Goal: Book appointment/travel/reservation

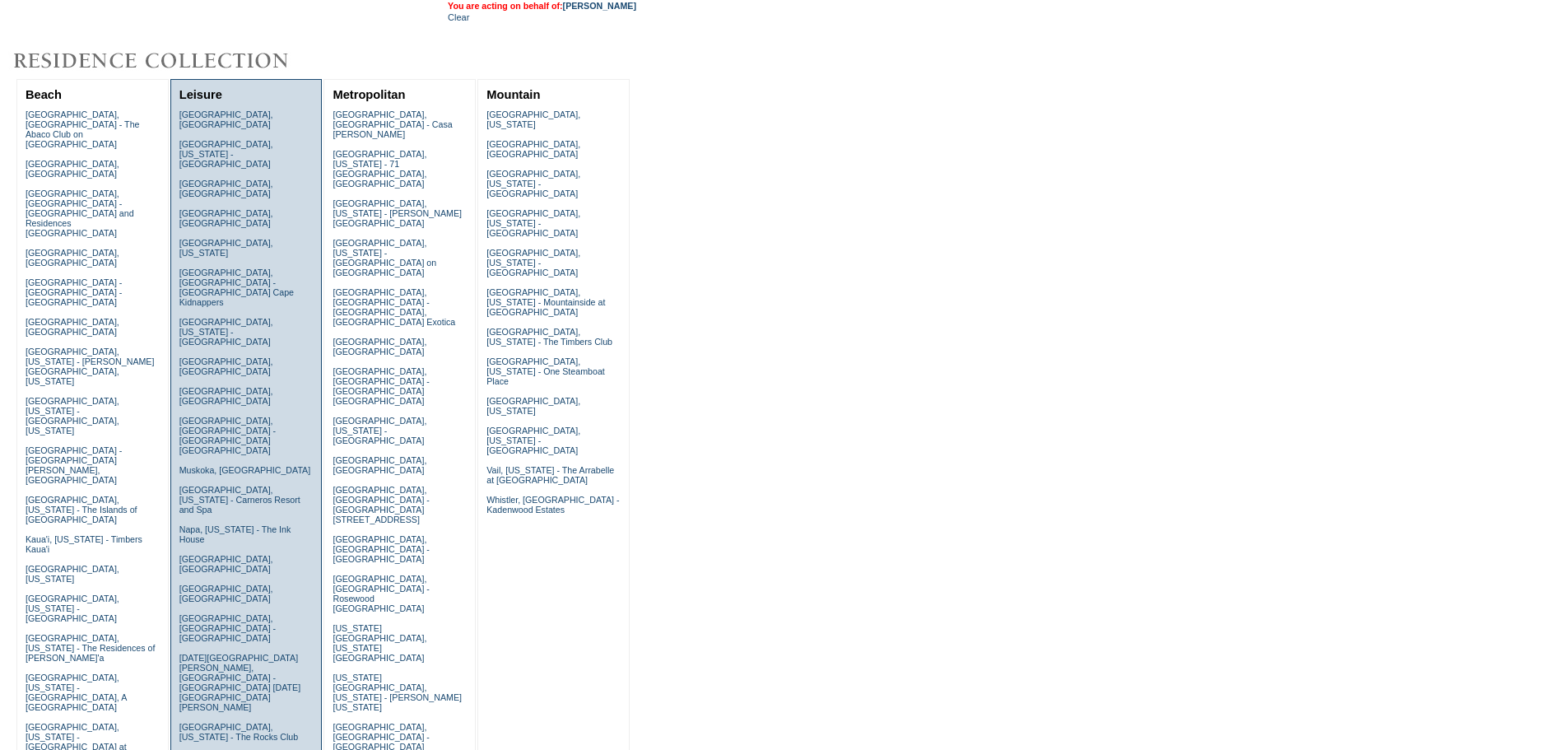
scroll to position [576, 0]
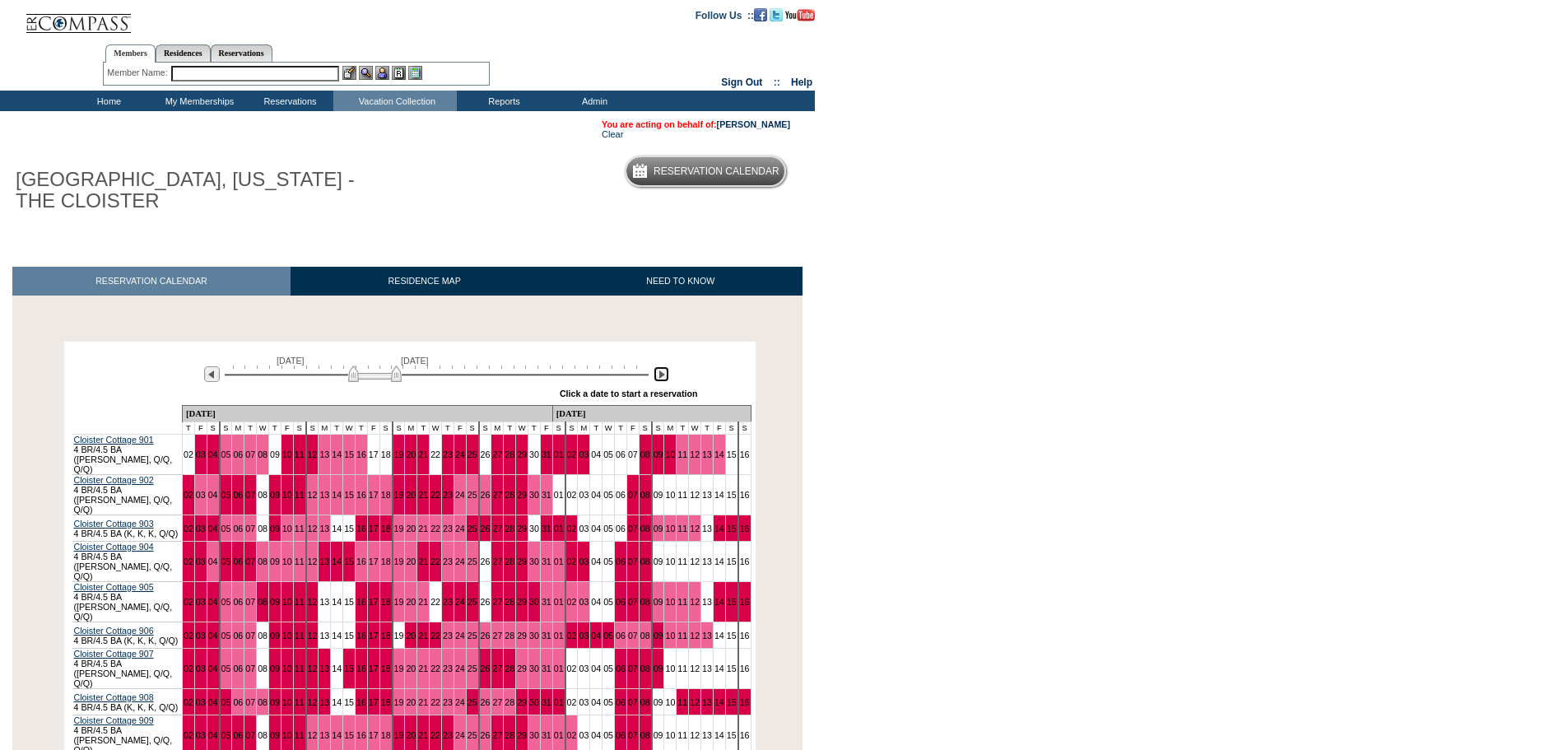
click at [661, 376] on img at bounding box center [661, 374] width 16 height 16
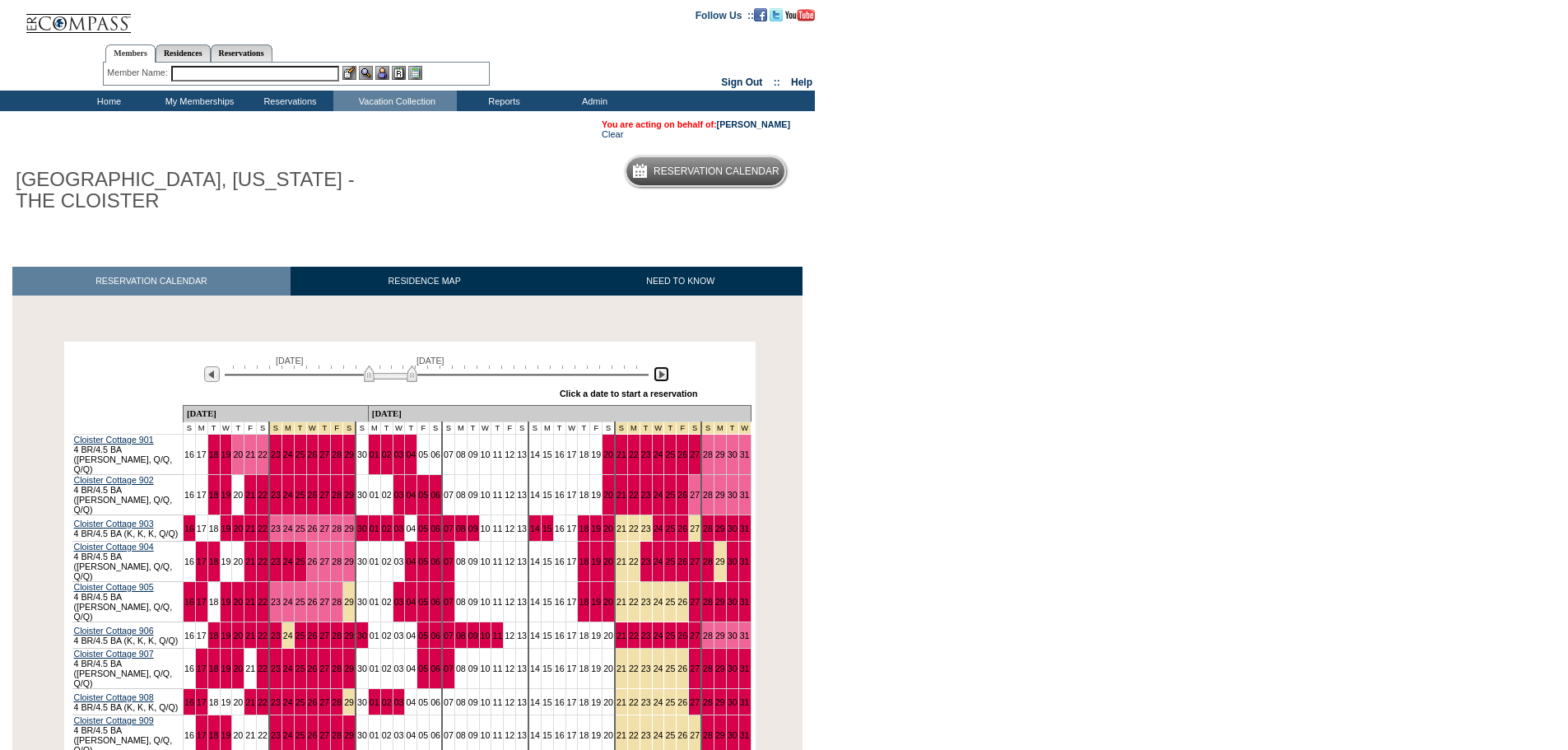
click at [661, 376] on img at bounding box center [661, 374] width 16 height 16
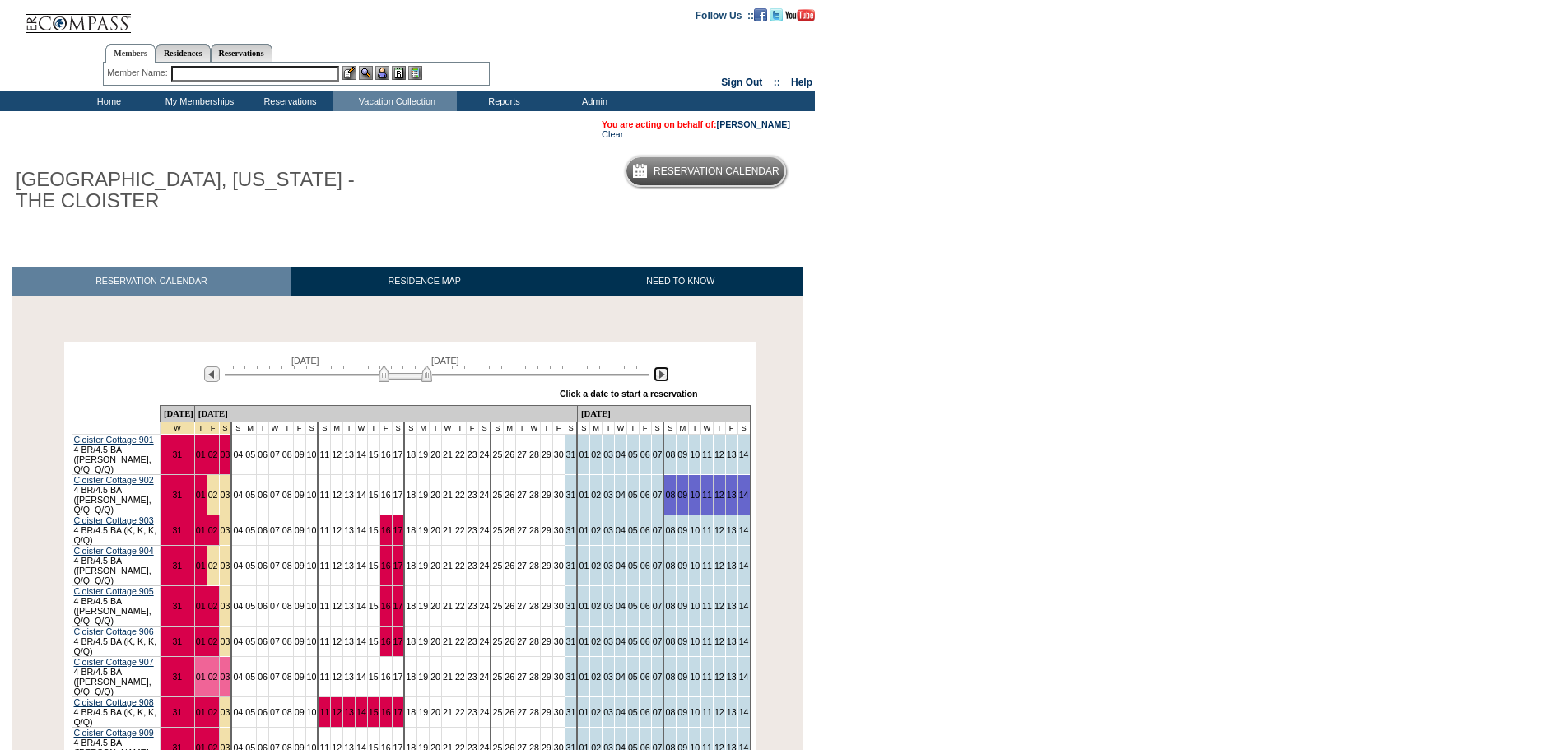
click at [661, 376] on img at bounding box center [661, 374] width 16 height 16
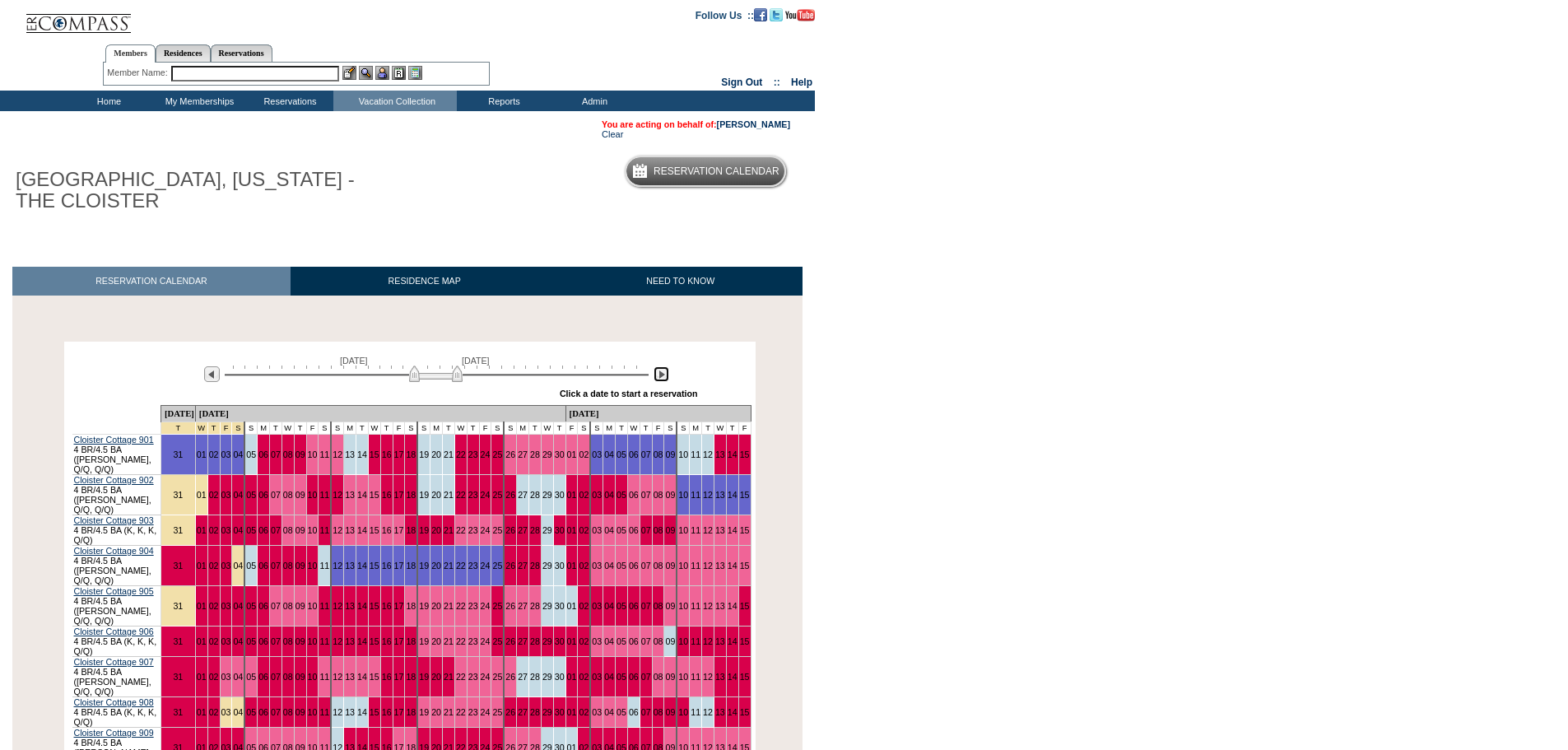
click at [661, 376] on img at bounding box center [661, 374] width 16 height 16
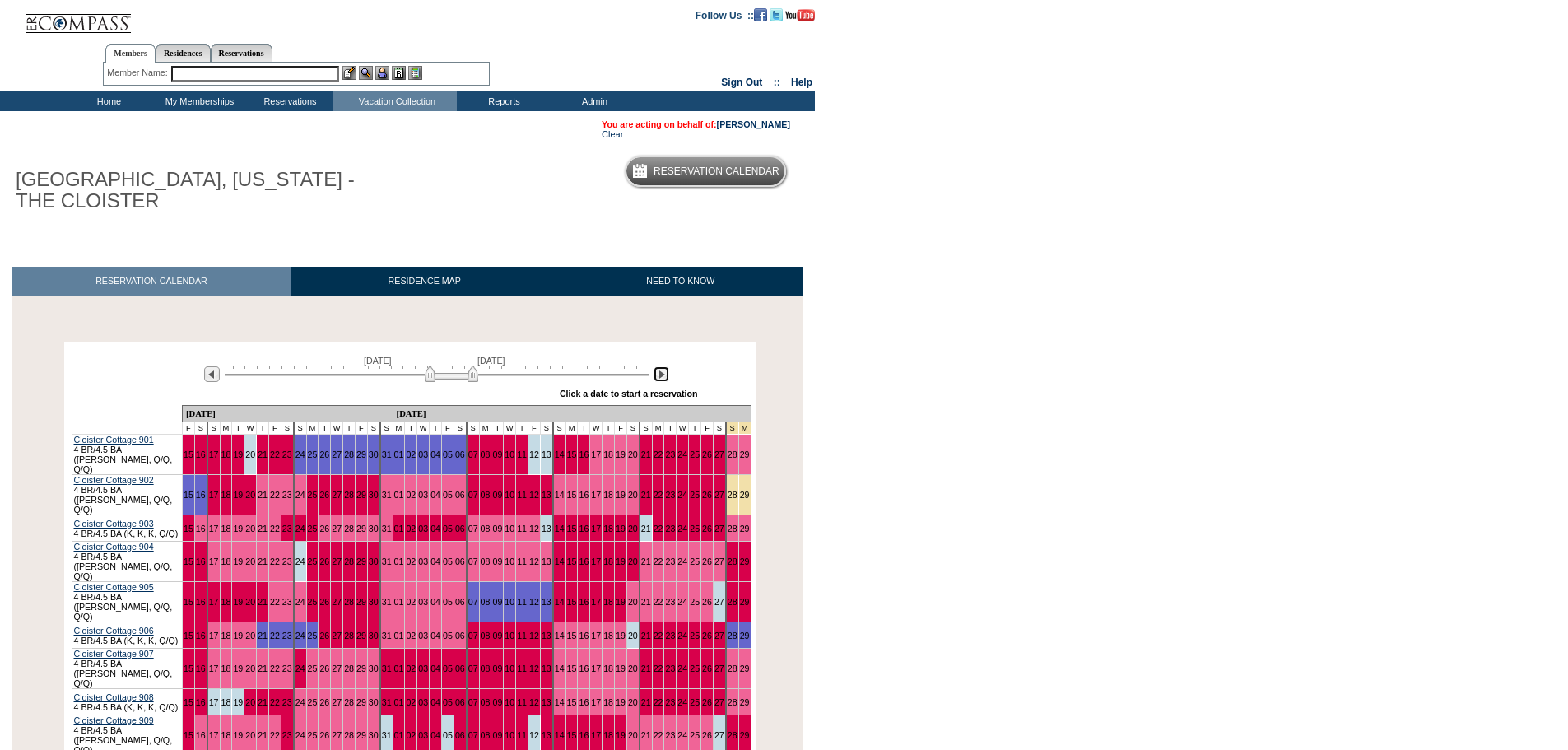
click at [661, 376] on img at bounding box center [661, 374] width 16 height 16
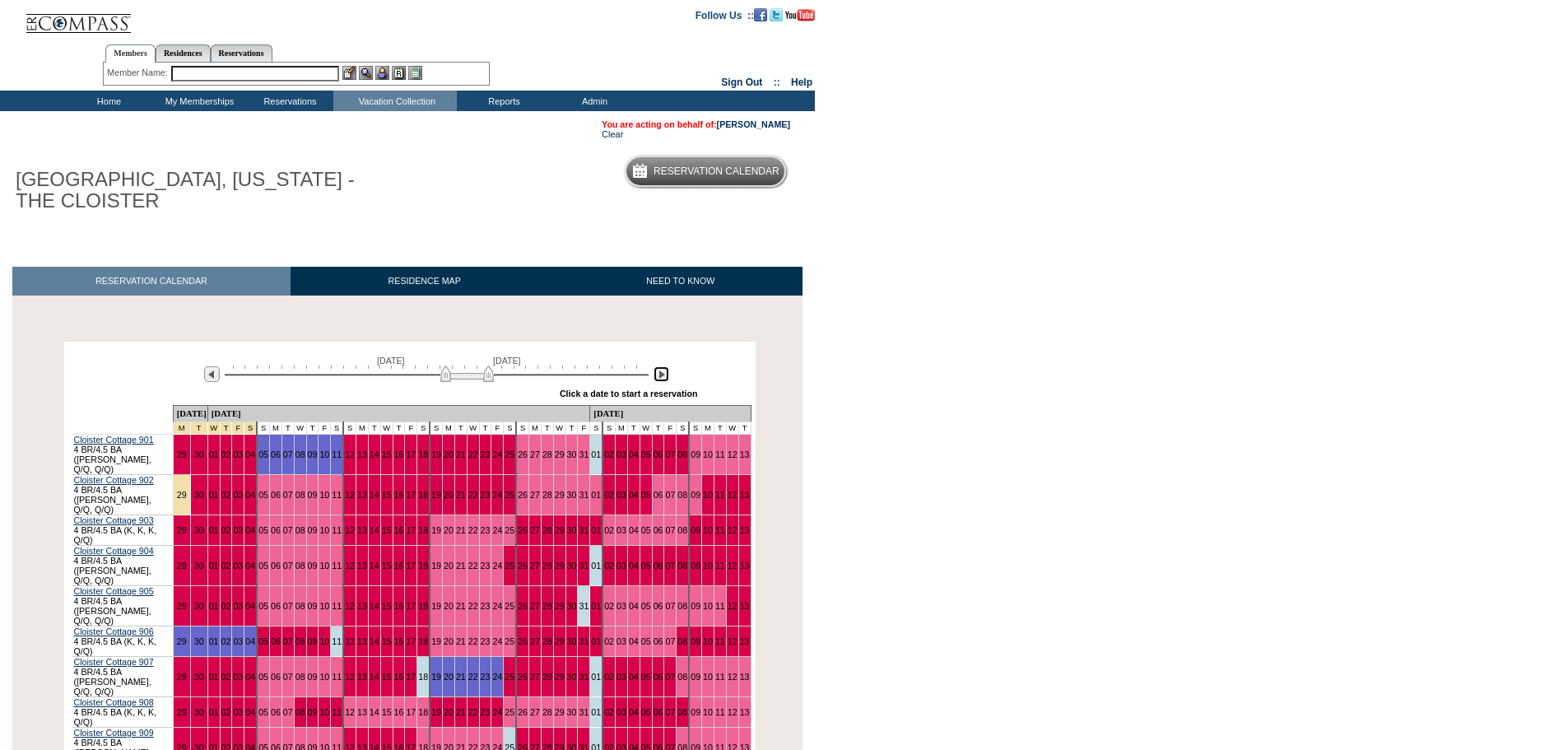
click at [661, 376] on img at bounding box center [661, 374] width 16 height 16
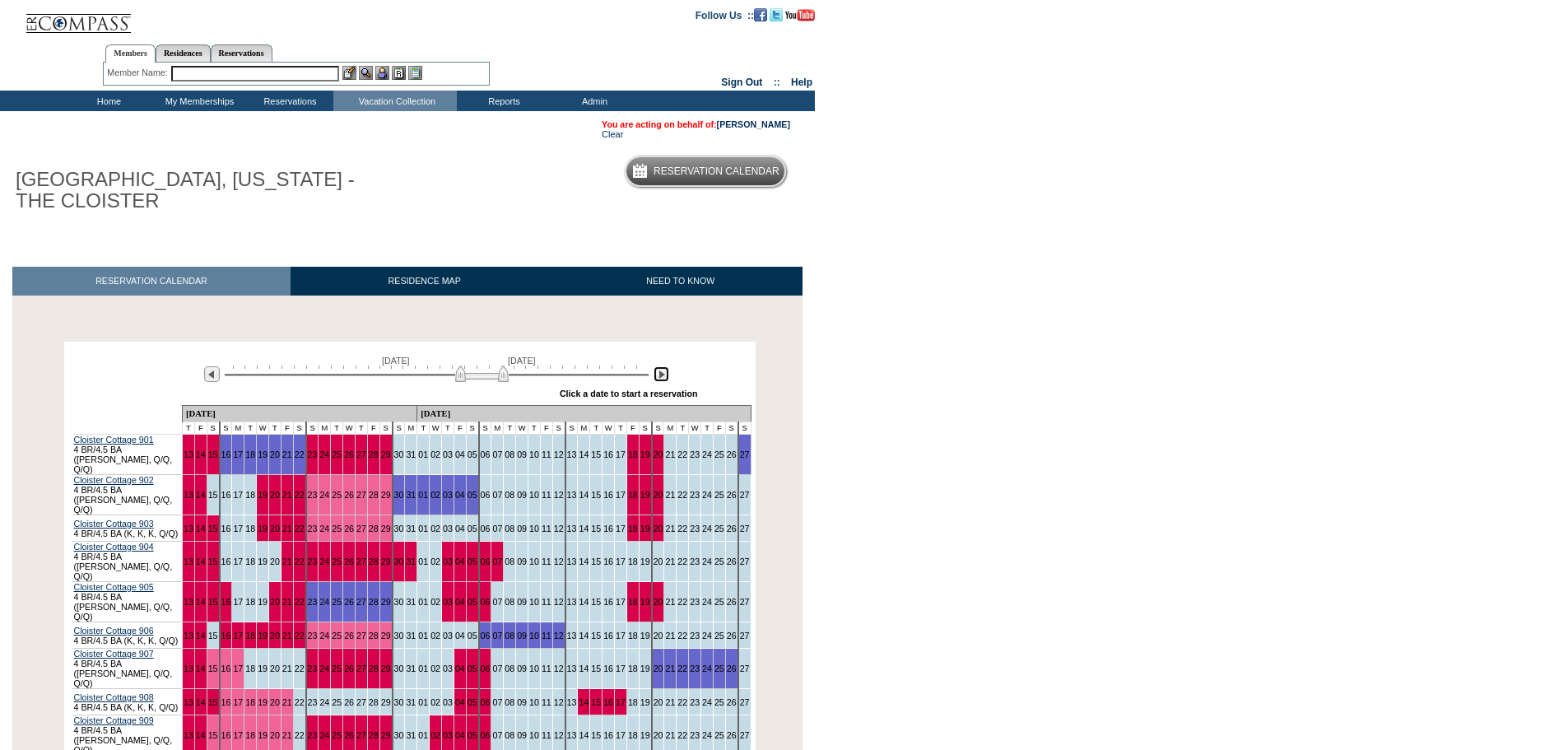
click at [661, 376] on img at bounding box center [661, 374] width 16 height 16
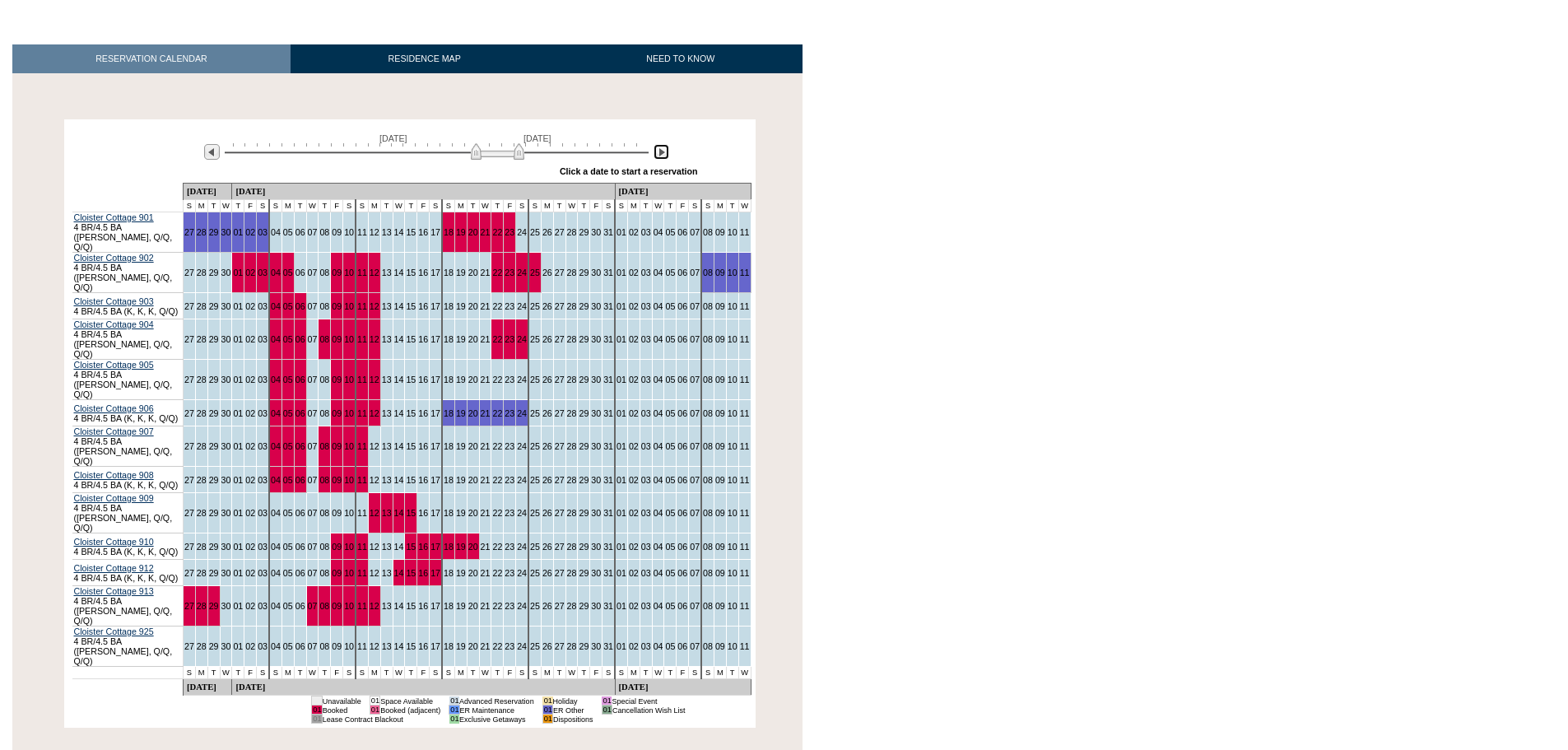
scroll to position [227, 0]
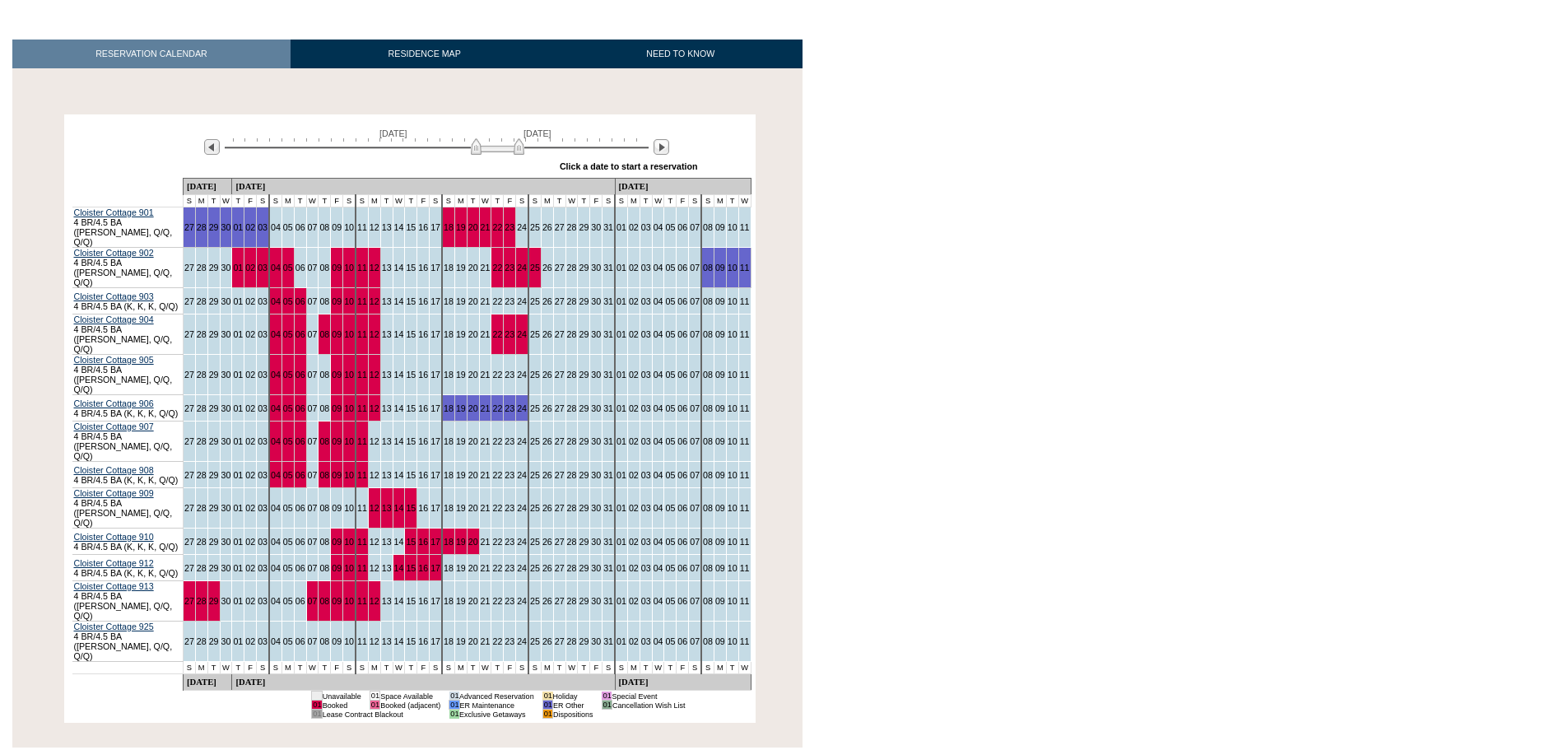
click at [932, 608] on html "Follow Us ::" at bounding box center [784, 314] width 1568 height 1082
click at [479, 148] on img at bounding box center [496, 146] width 54 height 17
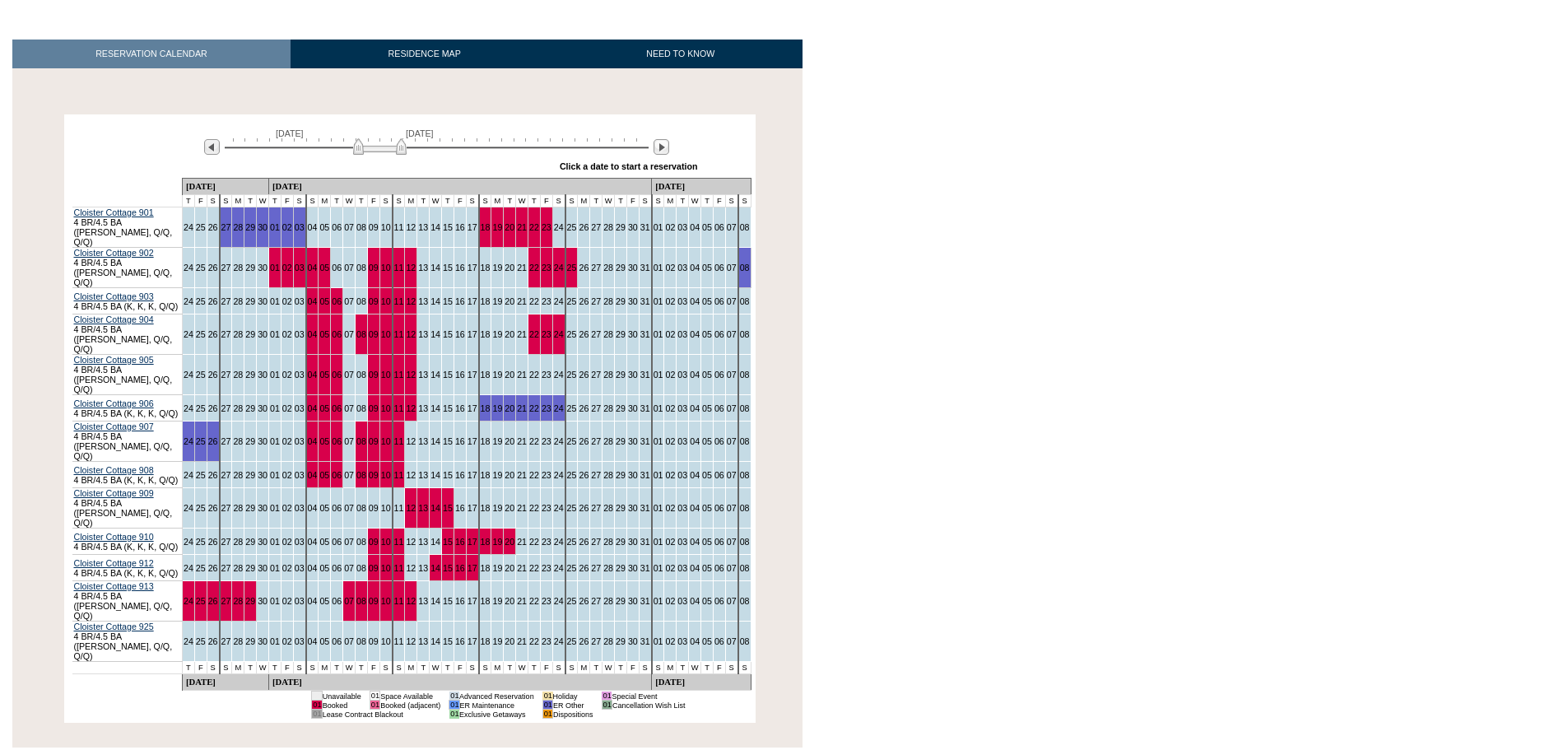
drag, startPoint x: 502, startPoint y: 149, endPoint x: 386, endPoint y: 161, distance: 116.6
click at [386, 161] on div "October 16, 2025 November 30, 2025 » Apply these dates to all the calendars on …" at bounding box center [410, 148] width 683 height 59
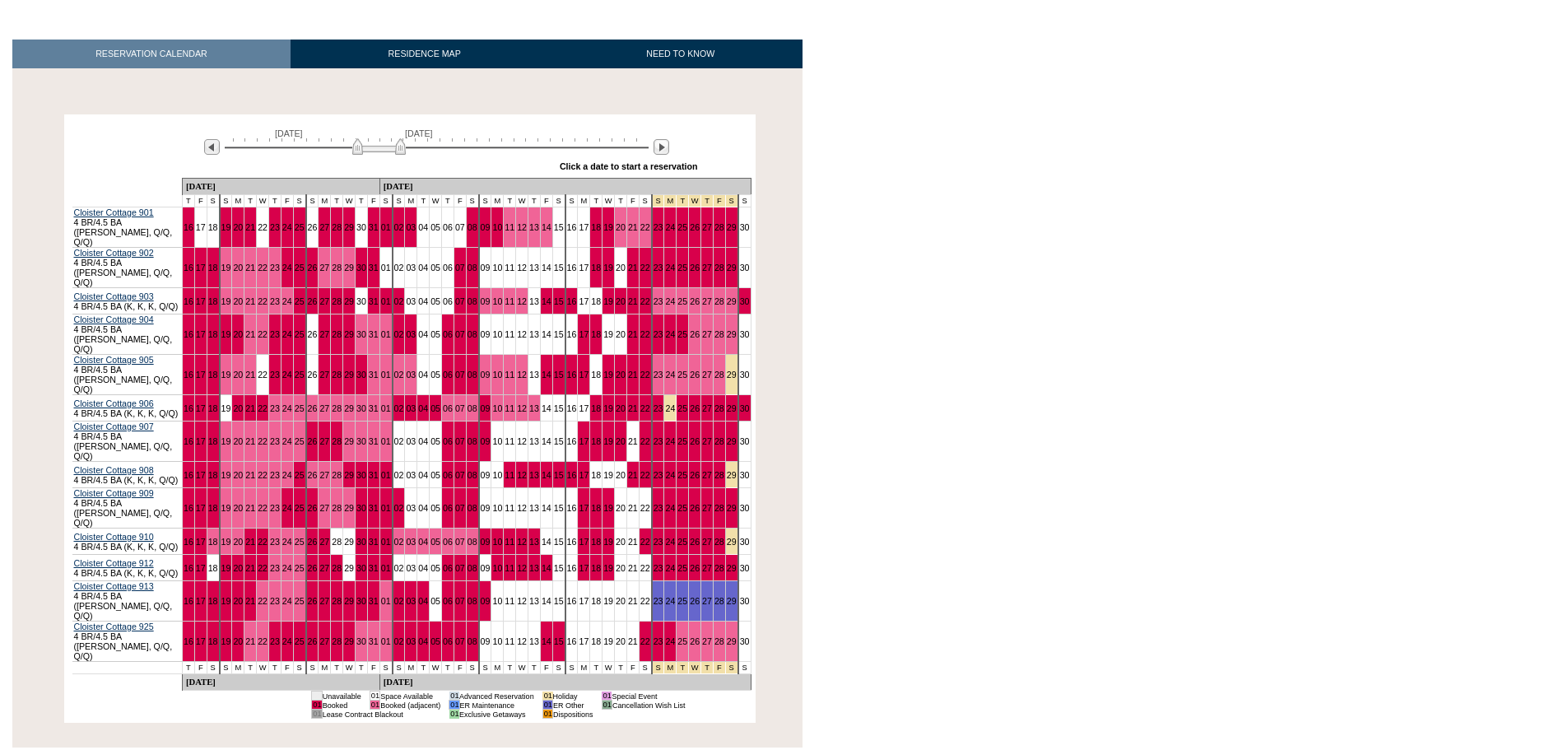
click at [384, 154] on img at bounding box center [379, 146] width 54 height 17
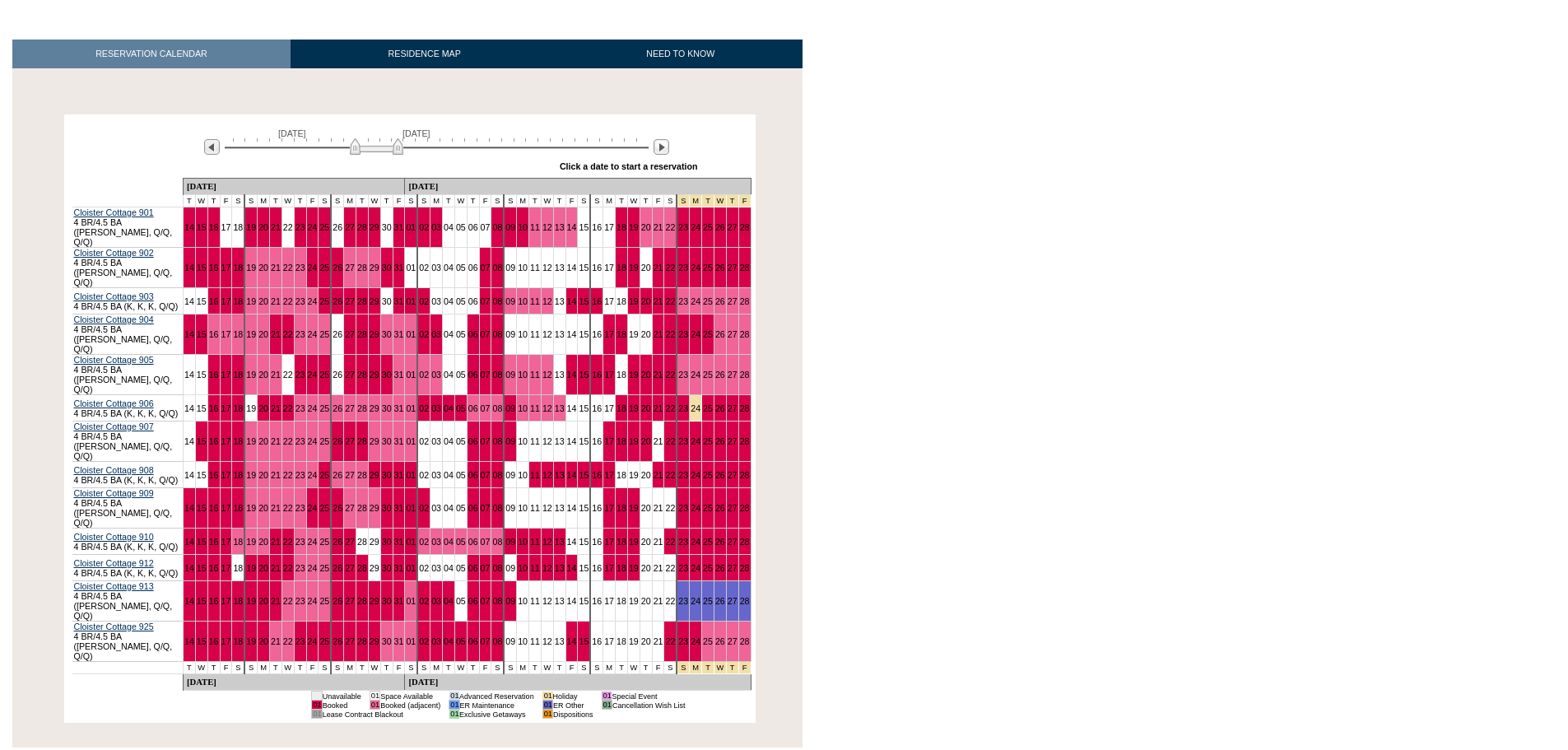
click at [395, 151] on img at bounding box center [377, 146] width 54 height 17
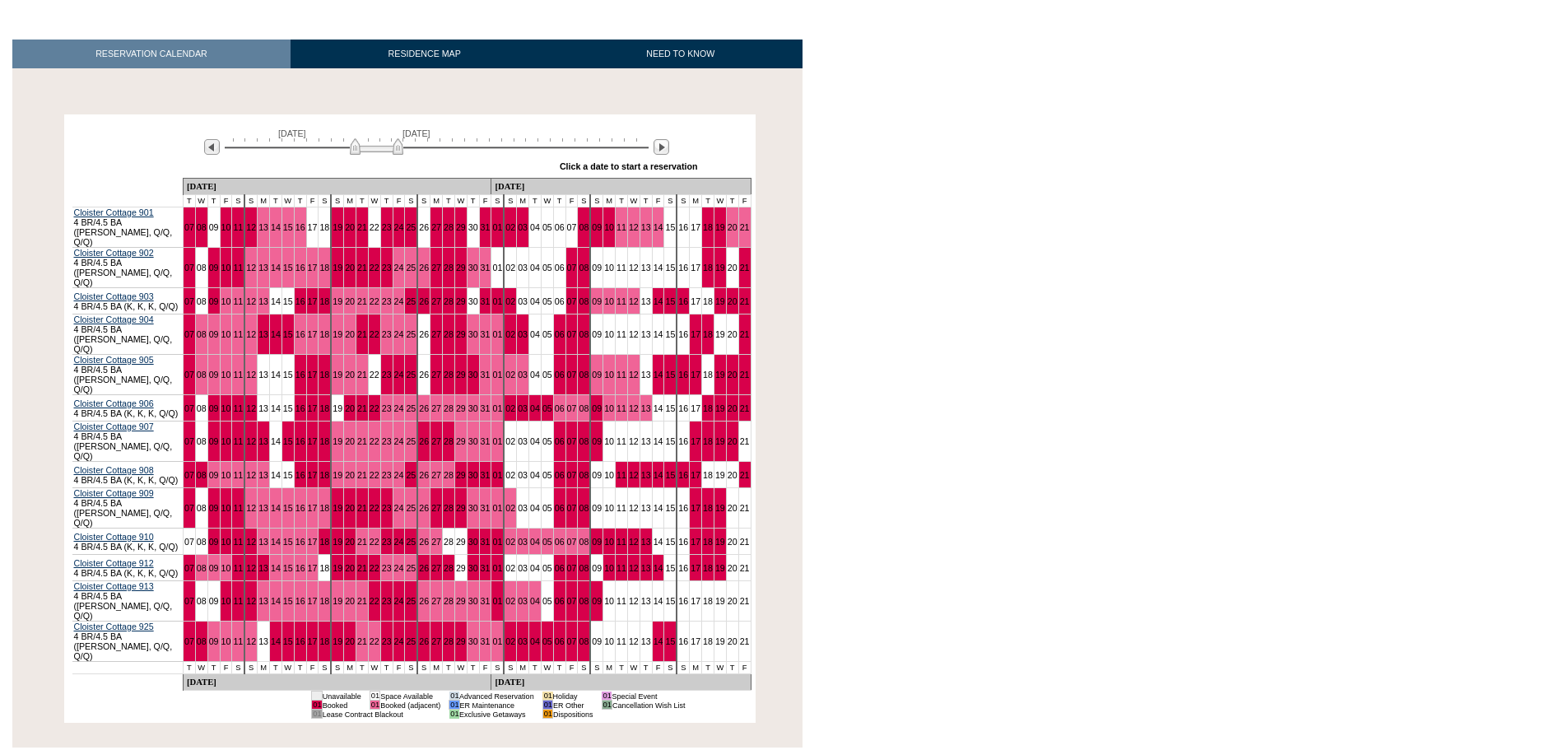
click at [399, 154] on img at bounding box center [377, 146] width 54 height 17
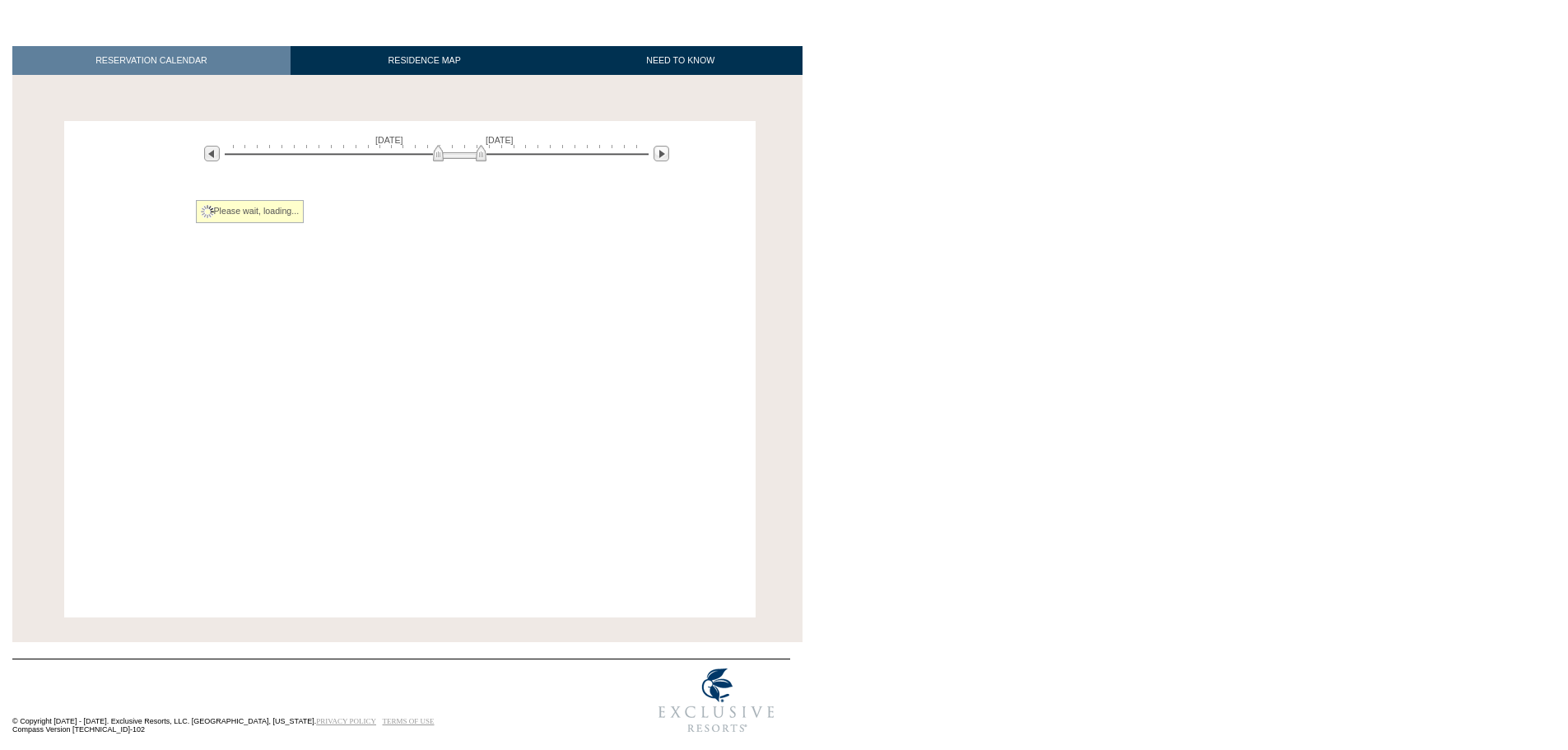
click at [459, 145] on div at bounding box center [437, 153] width 424 height 16
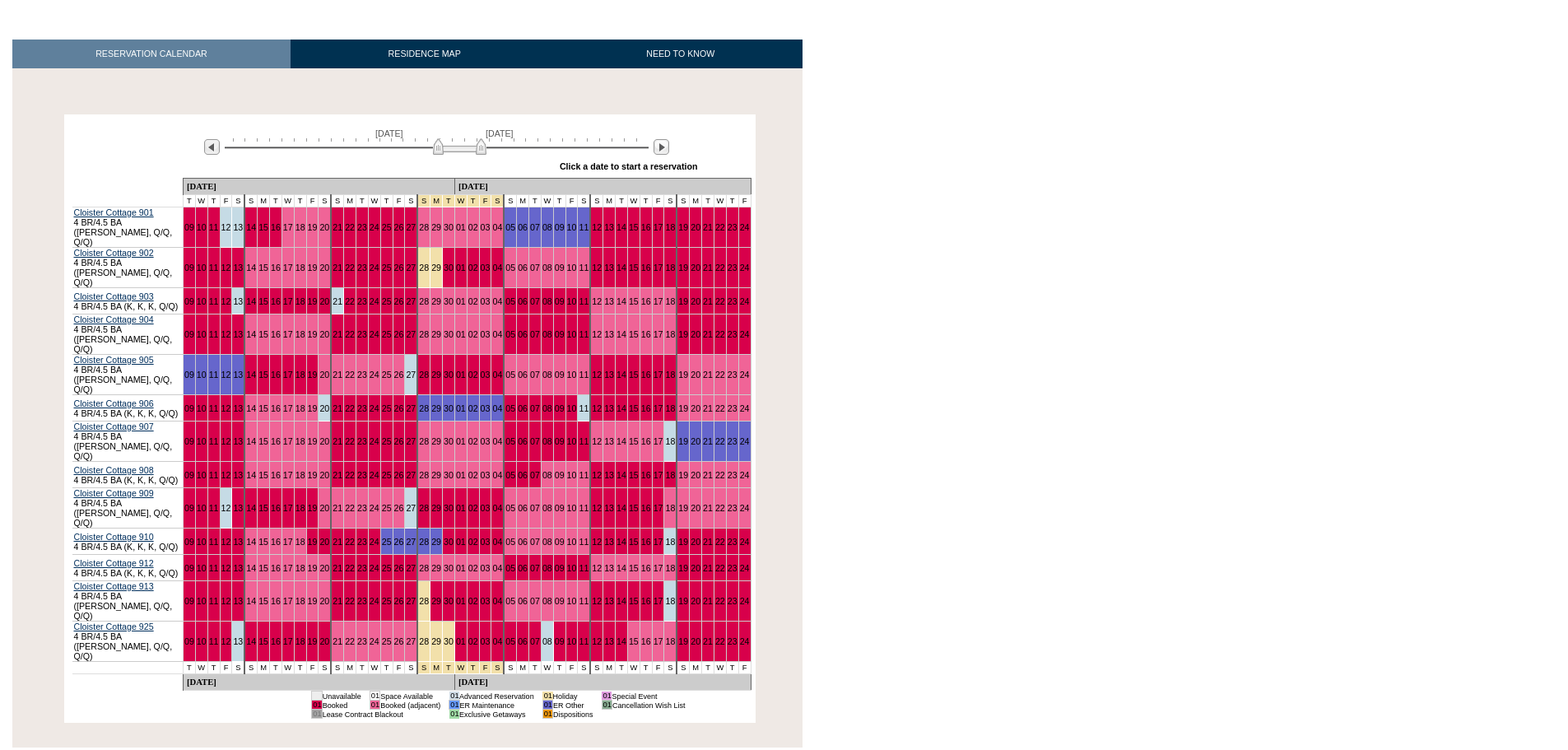
click at [478, 148] on img at bounding box center [460, 146] width 54 height 17
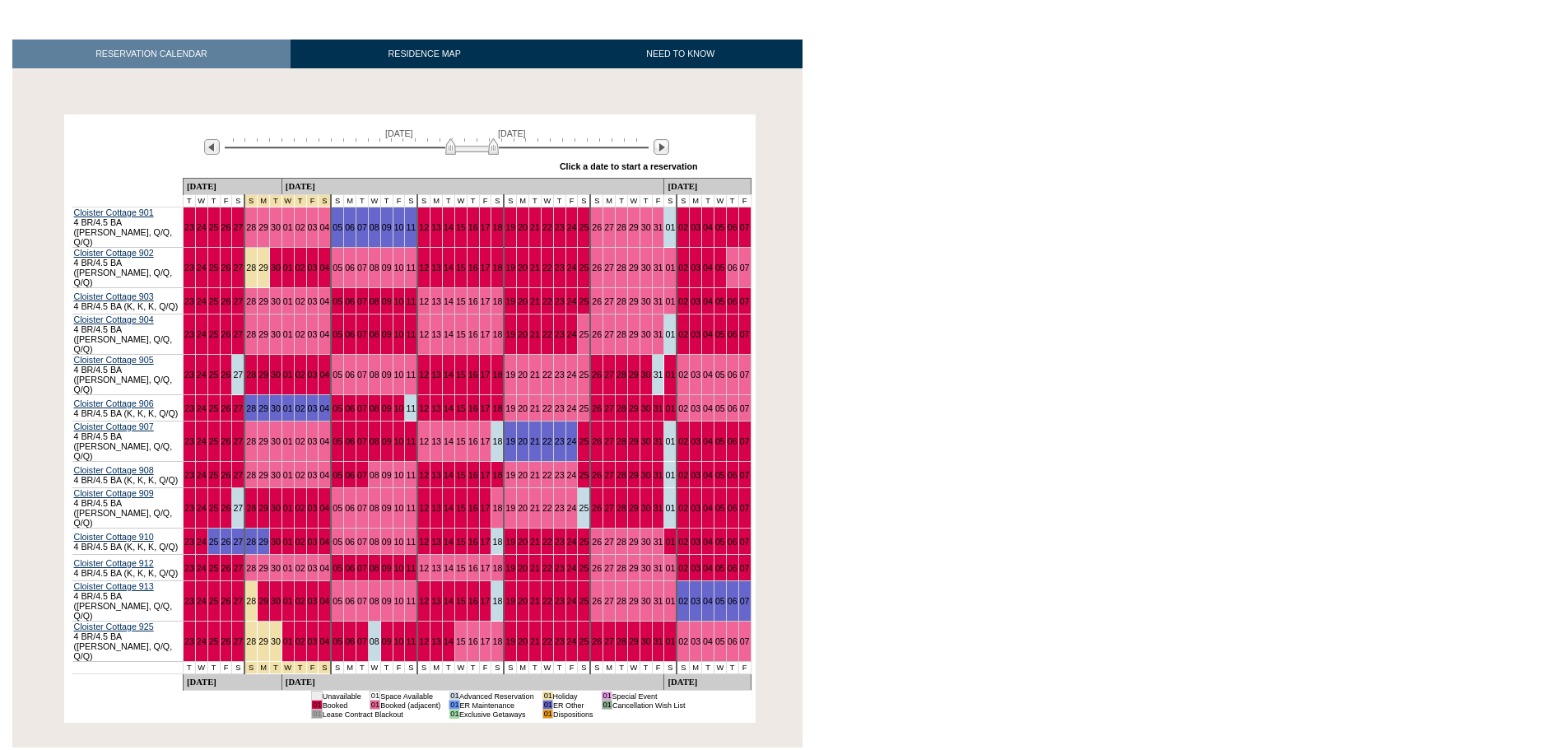
drag, startPoint x: 478, startPoint y: 148, endPoint x: 488, endPoint y: 150, distance: 10.2
click at [488, 150] on img at bounding box center [472, 146] width 54 height 17
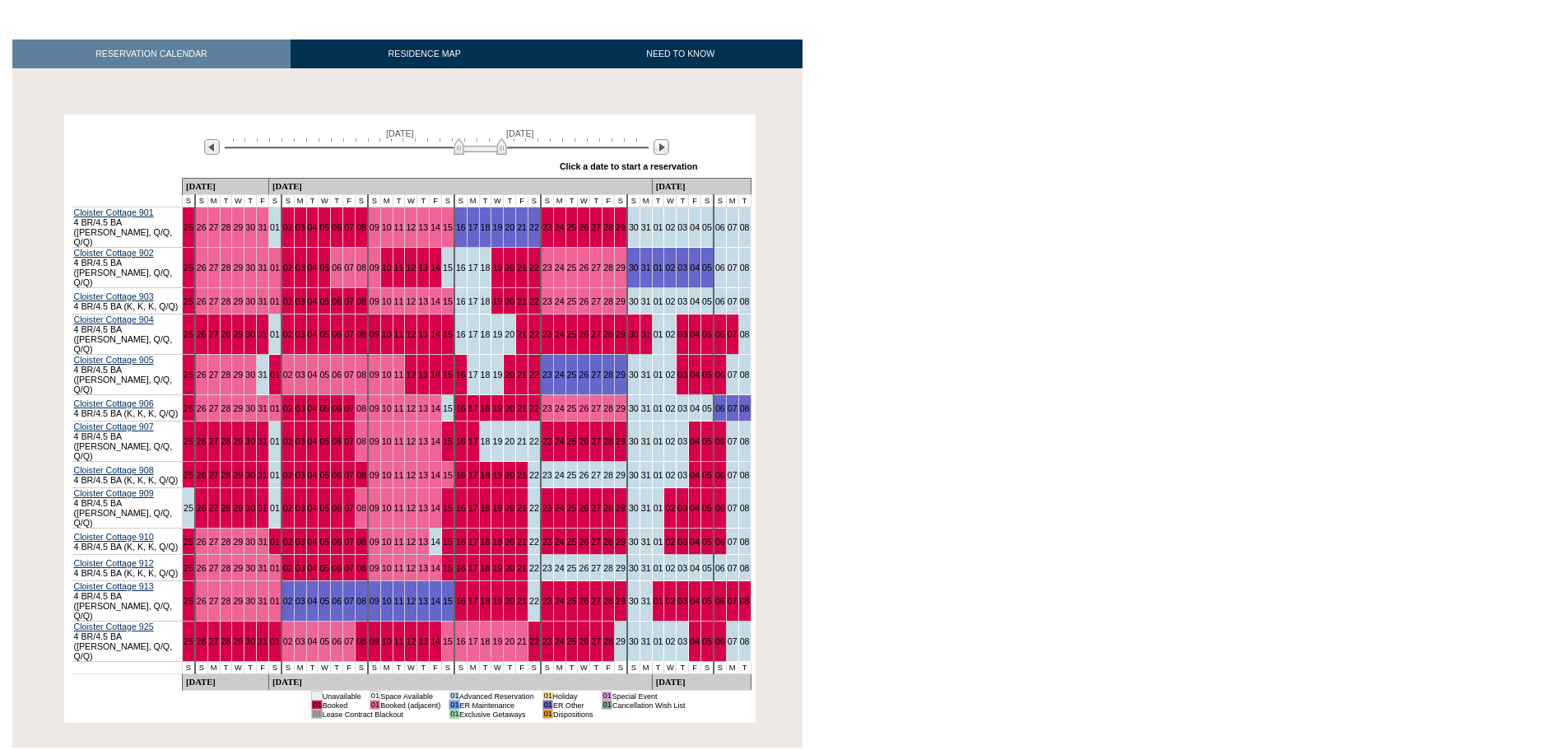
click at [494, 150] on img at bounding box center [480, 146] width 54 height 17
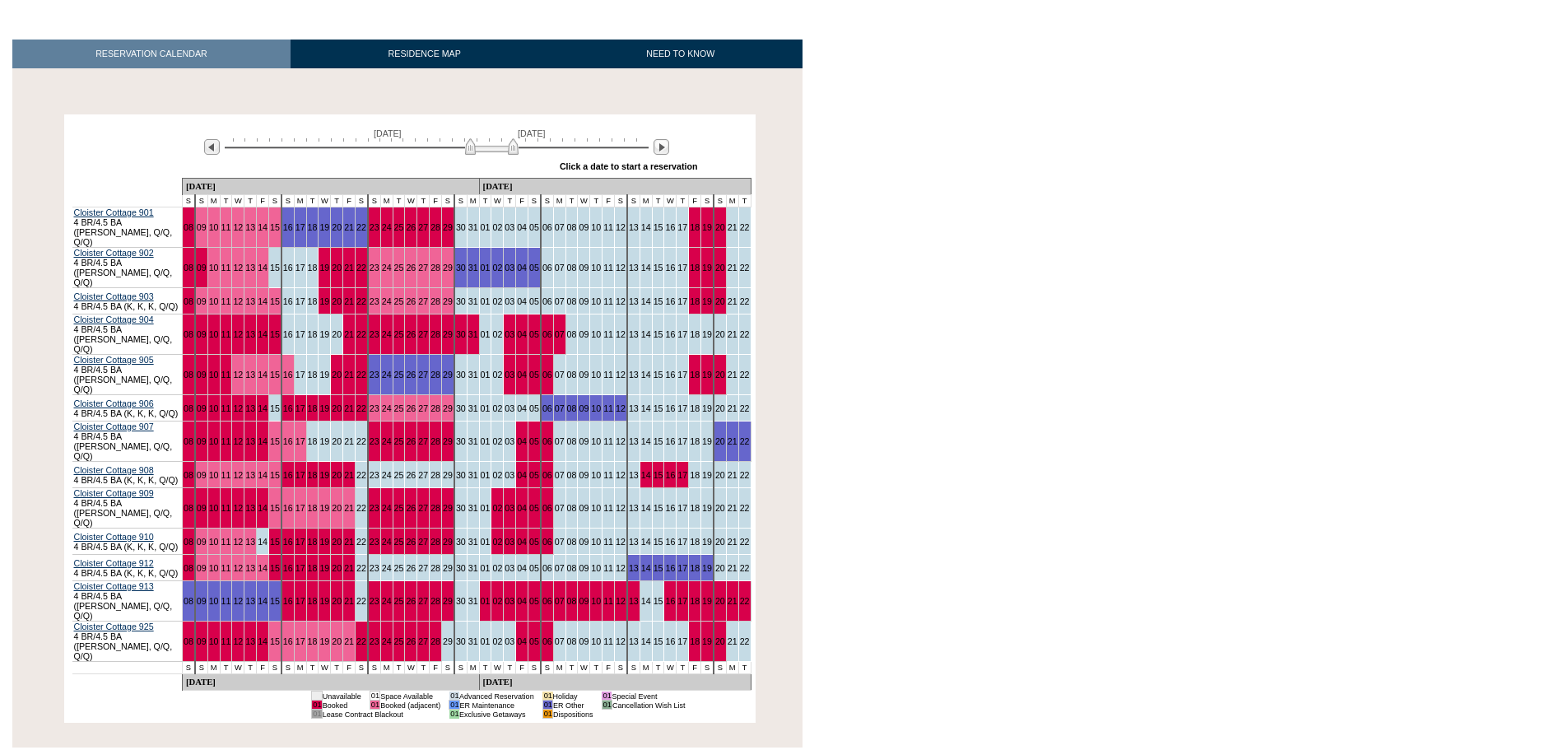
drag, startPoint x: 494, startPoint y: 150, endPoint x: 505, endPoint y: 153, distance: 11.4
click at [505, 153] on img at bounding box center [492, 146] width 54 height 17
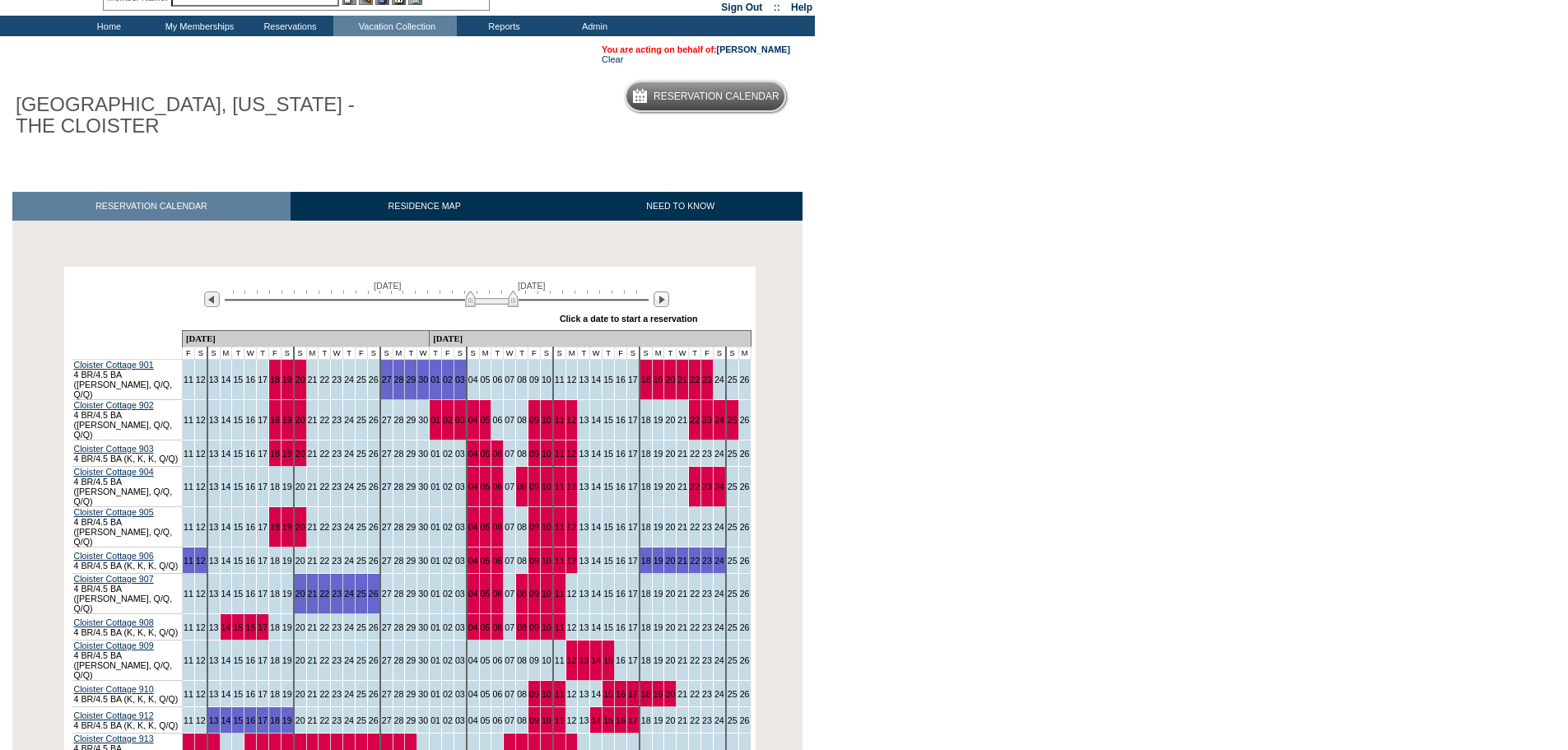
scroll to position [0, 0]
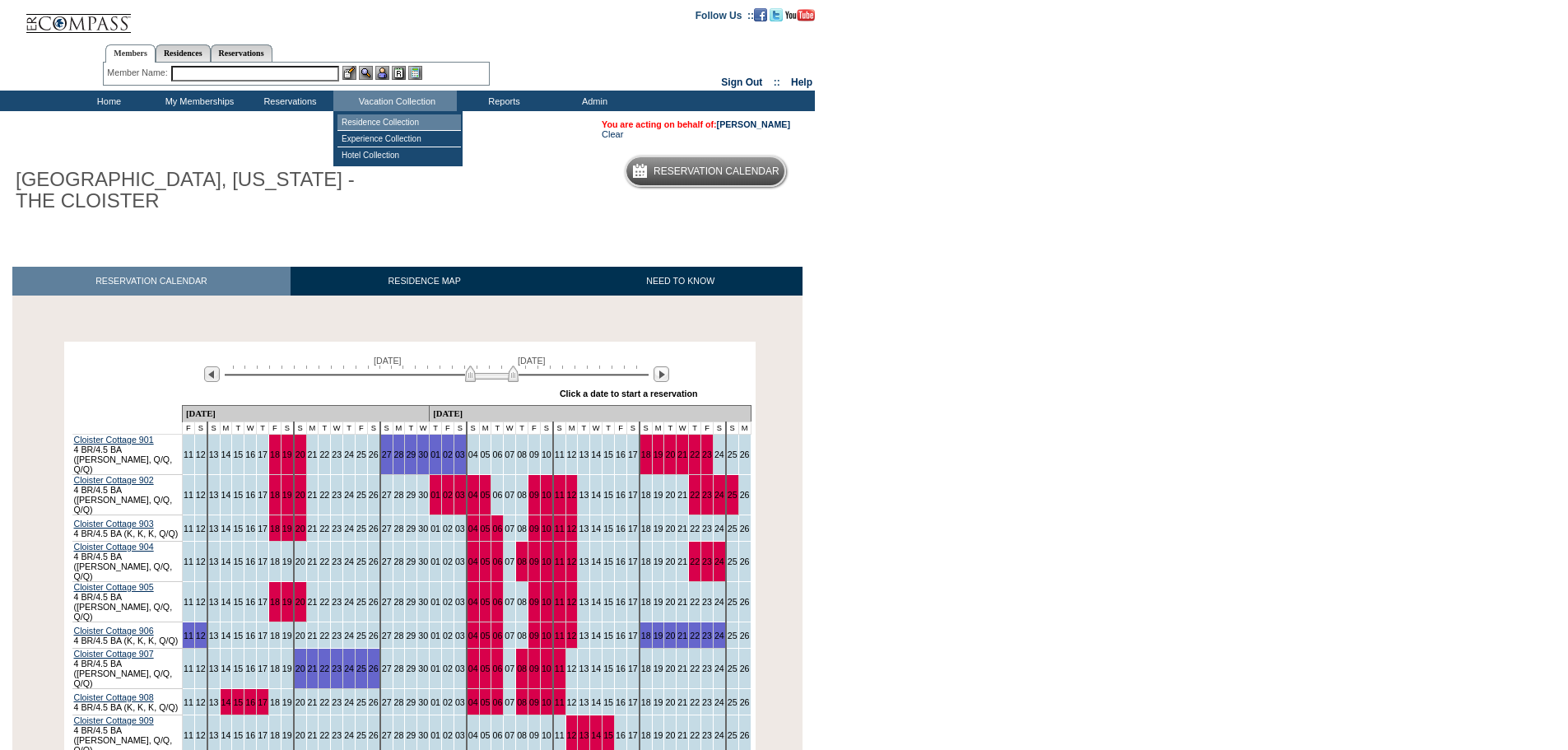
click at [421, 123] on td "Residence Collection" at bounding box center [399, 123] width 123 height 17
